Goal: Task Accomplishment & Management: Use online tool/utility

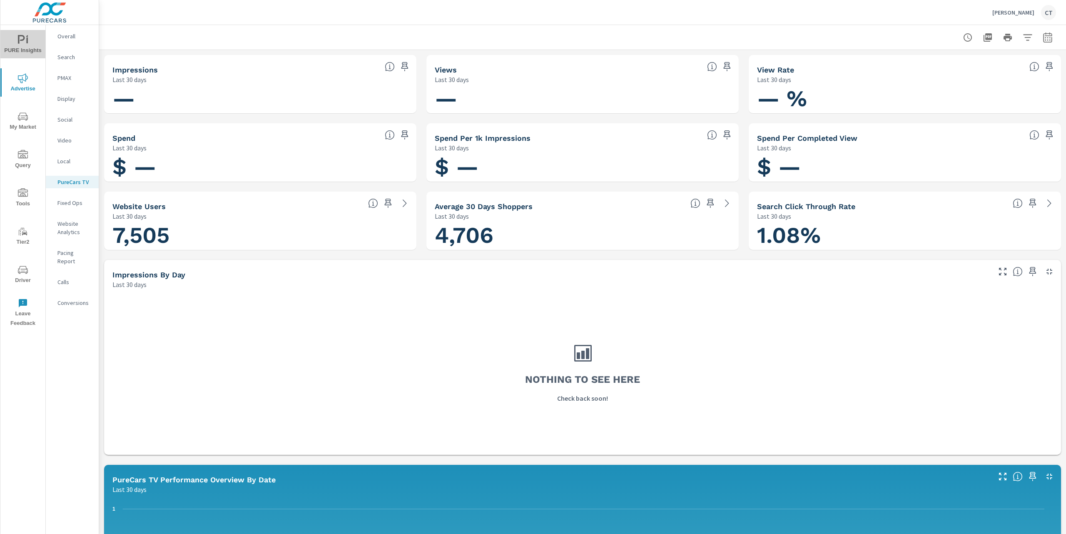
click at [23, 49] on span "PURE Insights" at bounding box center [23, 45] width 40 height 20
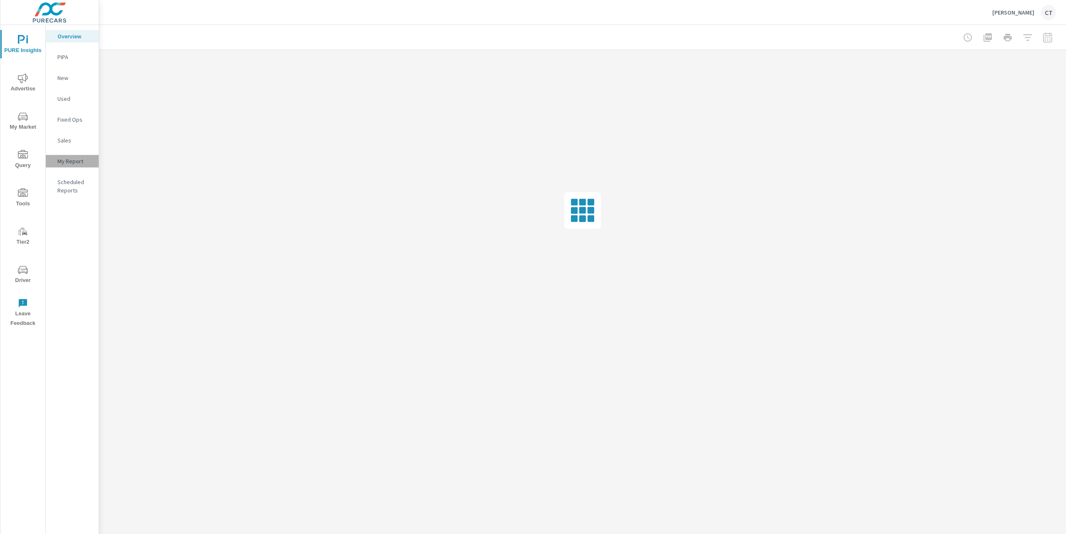
click at [67, 162] on p "My Report" at bounding box center [74, 161] width 35 height 8
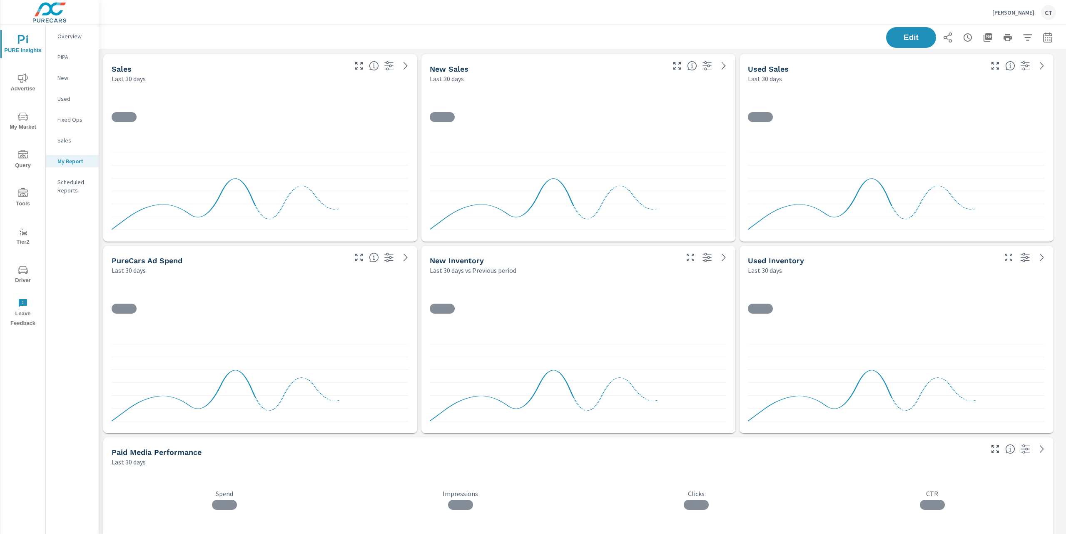
scroll to position [3566, 976]
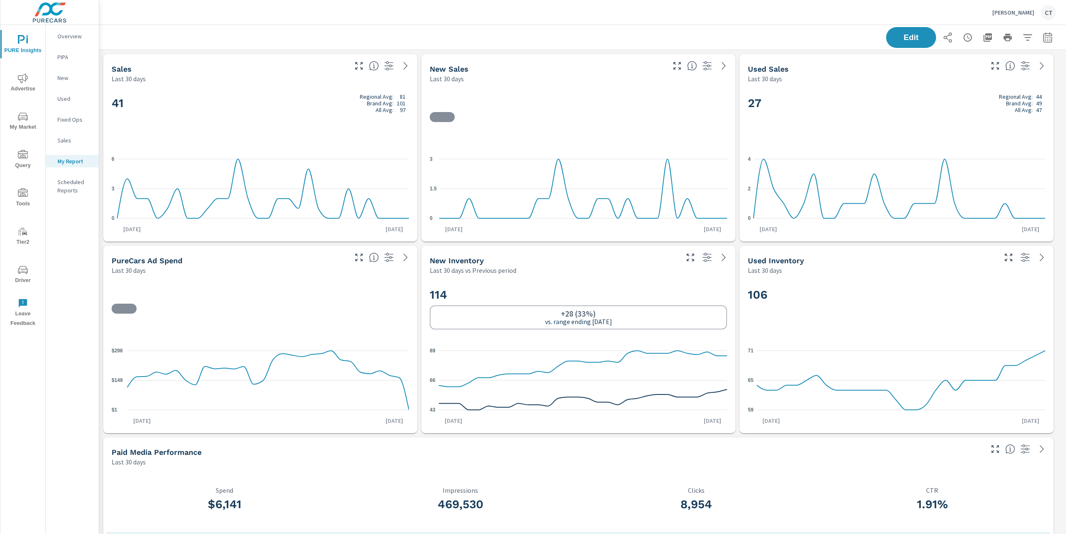
click at [1045, 40] on icon "button" at bounding box center [1047, 38] width 5 height 3
select select "Last 30 days"
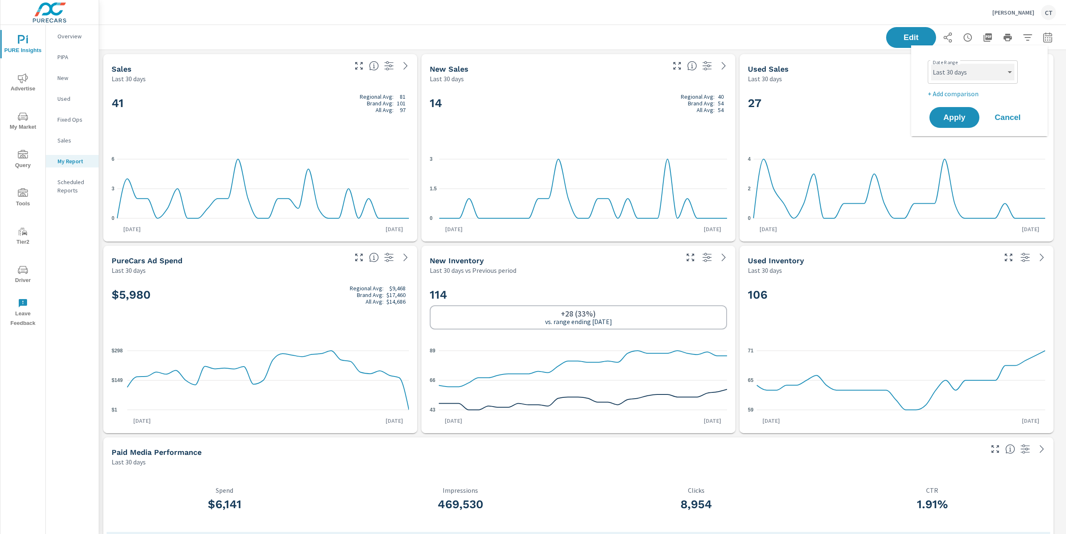
click at [1002, 65] on select "Custom [DATE] Last week Last 7 days Last 14 days Last 30 days Last 45 days Last…" at bounding box center [972, 72] width 83 height 17
click at [27, 272] on icon "nav menu" at bounding box center [23, 270] width 10 height 8
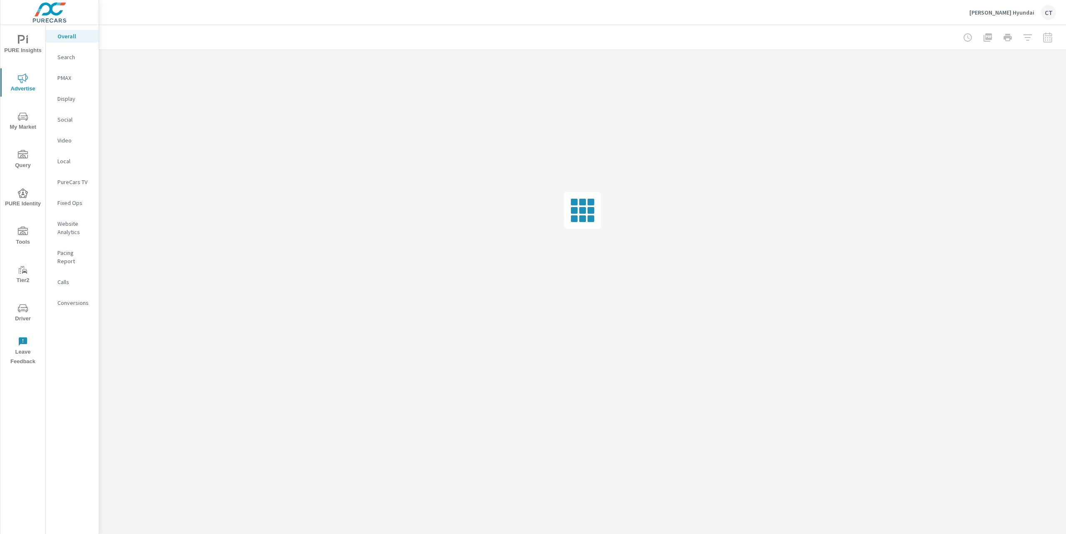
click at [33, 39] on span "PURE Insights" at bounding box center [23, 45] width 40 height 20
click at [75, 163] on p "My Report" at bounding box center [74, 161] width 35 height 8
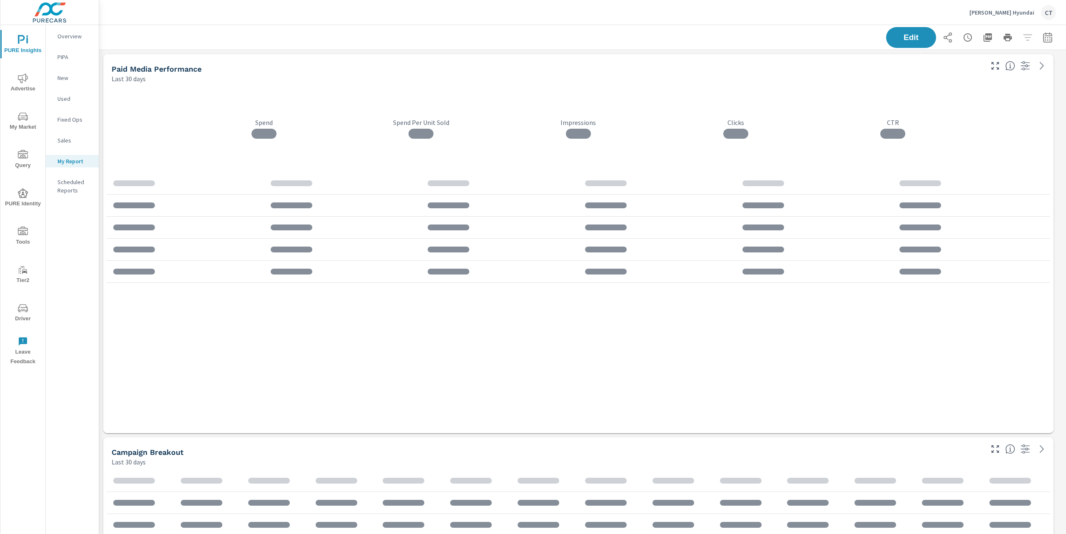
scroll to position [2321, 976]
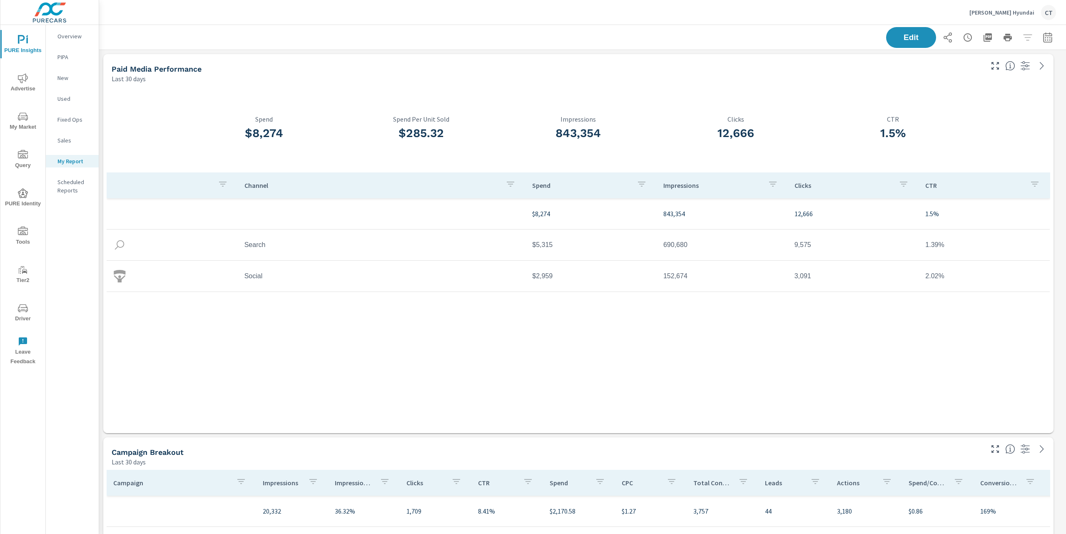
click at [1046, 40] on button "button" at bounding box center [1048, 37] width 17 height 17
click at [1011, 70] on select "Custom [DATE] Last week Last 7 days Last 14 days Last 30 days Last 45 days Last…" at bounding box center [972, 72] width 83 height 17
click at [931, 64] on select "Custom [DATE] Last week Last 7 days Last 14 days Last 30 days Last 45 days Last…" at bounding box center [972, 72] width 83 height 17
select select "Last month"
click at [959, 114] on span "Apply" at bounding box center [955, 118] width 34 height 8
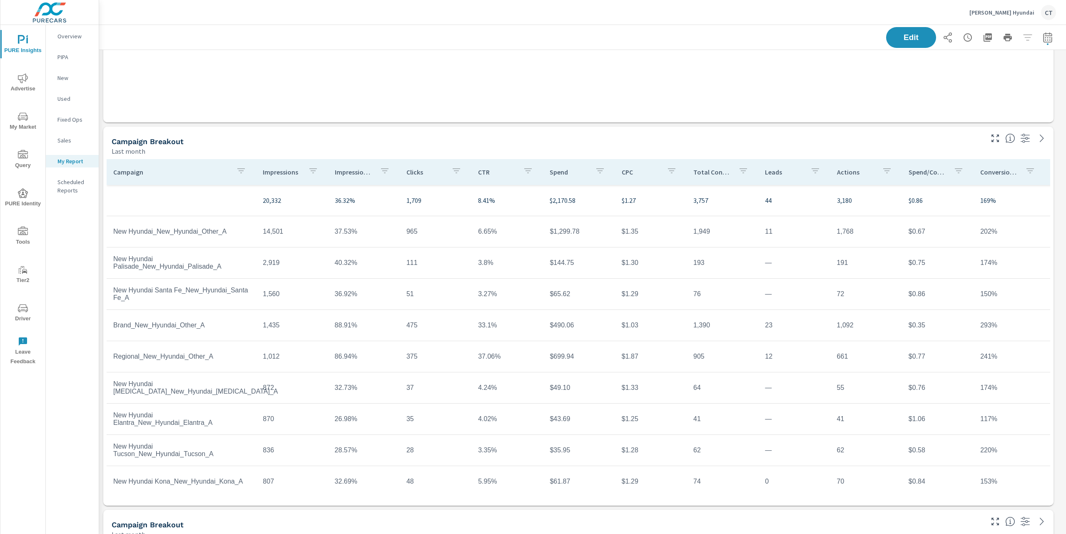
scroll to position [315, 0]
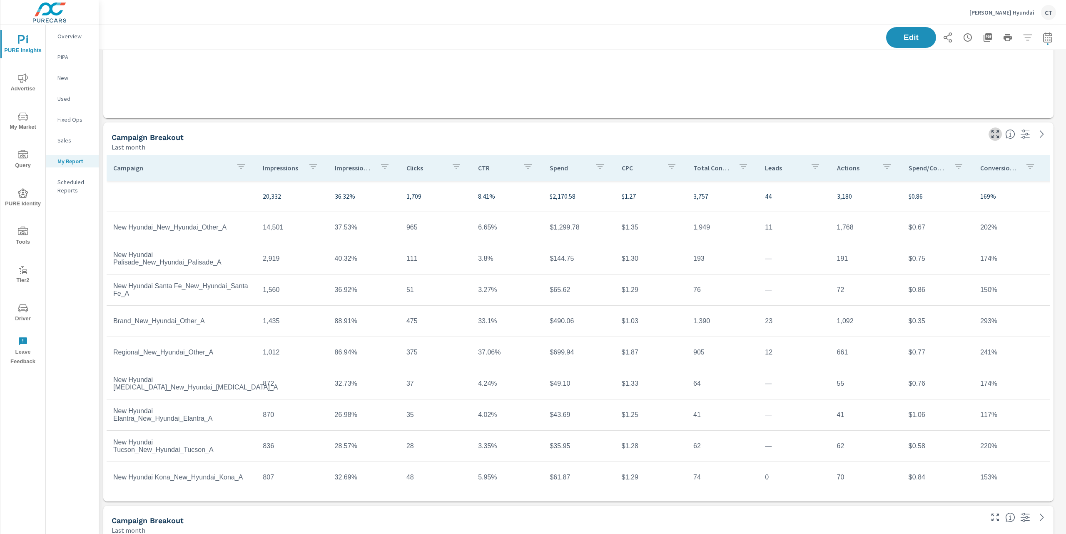
click at [998, 135] on icon "button" at bounding box center [996, 134] width 10 height 10
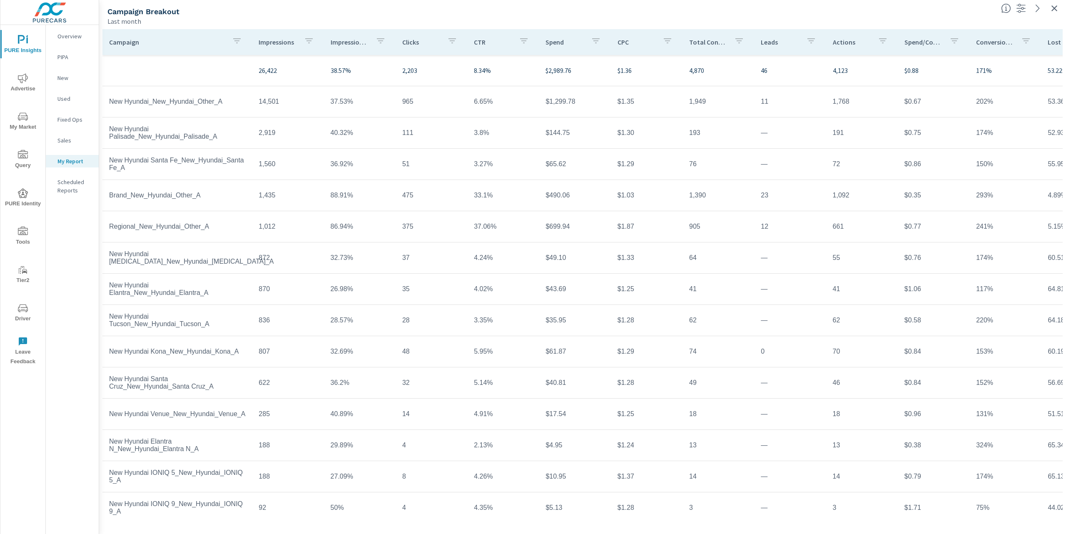
scroll to position [138, 0]
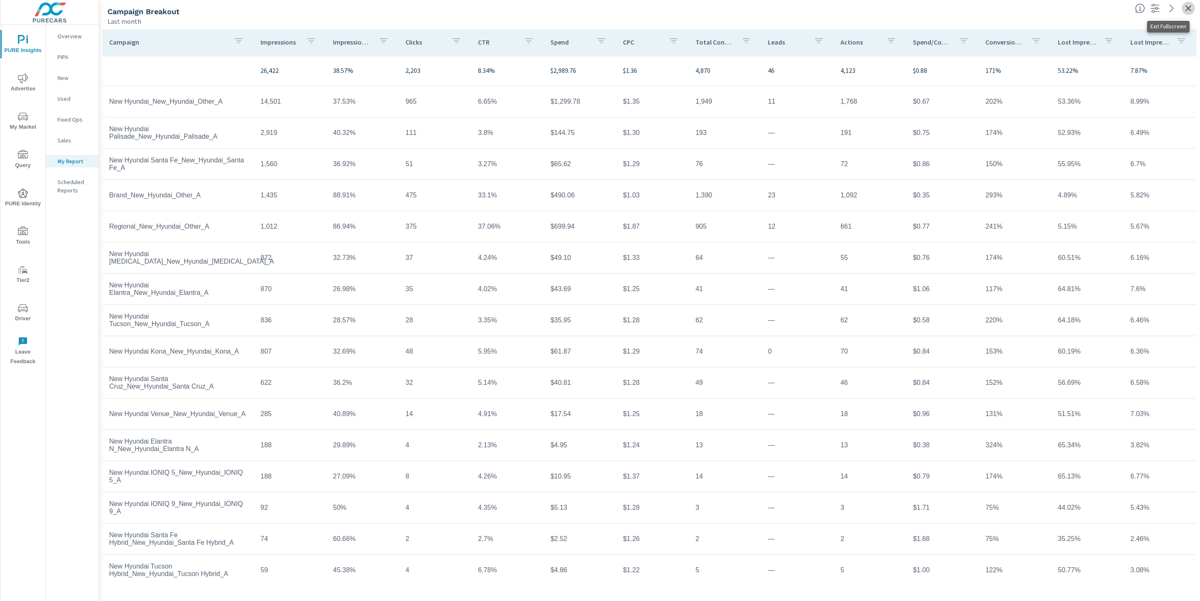
click at [1066, 5] on icon "button" at bounding box center [1188, 8] width 10 height 10
